Goal: Connect with others: Connect with others

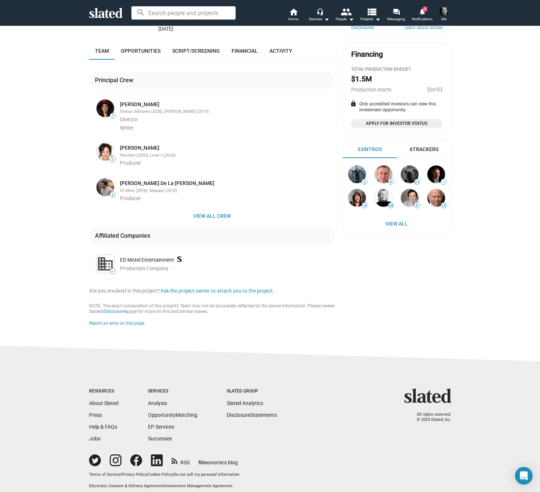
scroll to position [172, 0]
click at [213, 210] on span "View all crew" at bounding box center [212, 216] width 234 height 13
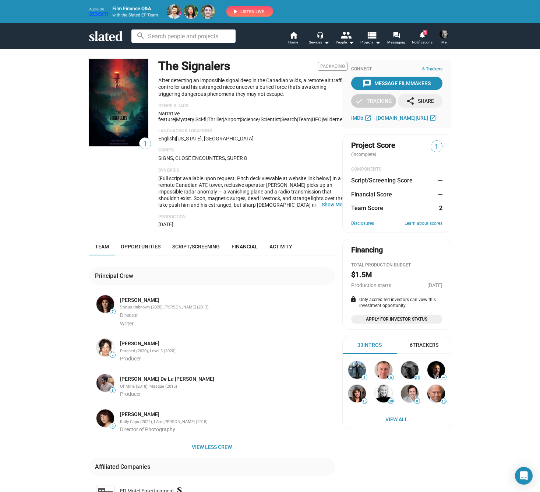
scroll to position [0, 0]
click at [137, 297] on link "[PERSON_NAME]" at bounding box center [139, 300] width 39 height 7
click at [141, 340] on link "[PERSON_NAME]" at bounding box center [139, 343] width 39 height 7
click at [402, 115] on span "drive.google.com/file/d/1TyIKZ8kJnlermi8mh9zlvK0xMPE2iMZ1/view?usp=sharing" at bounding box center [402, 118] width 52 height 6
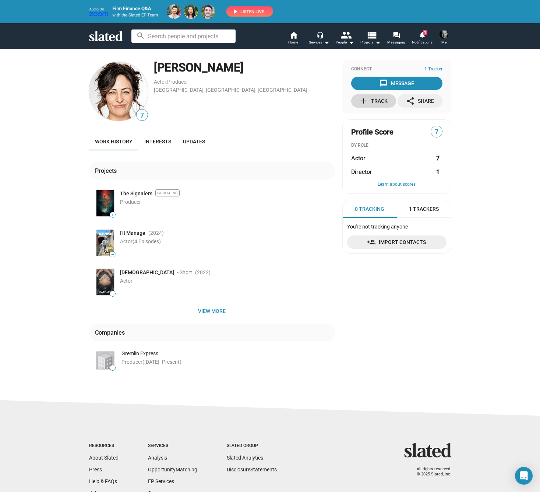
click at [374, 98] on div "add Track" at bounding box center [373, 100] width 28 height 13
click at [425, 35] on span "1" at bounding box center [425, 32] width 4 height 5
